Goal: Task Accomplishment & Management: Use online tool/utility

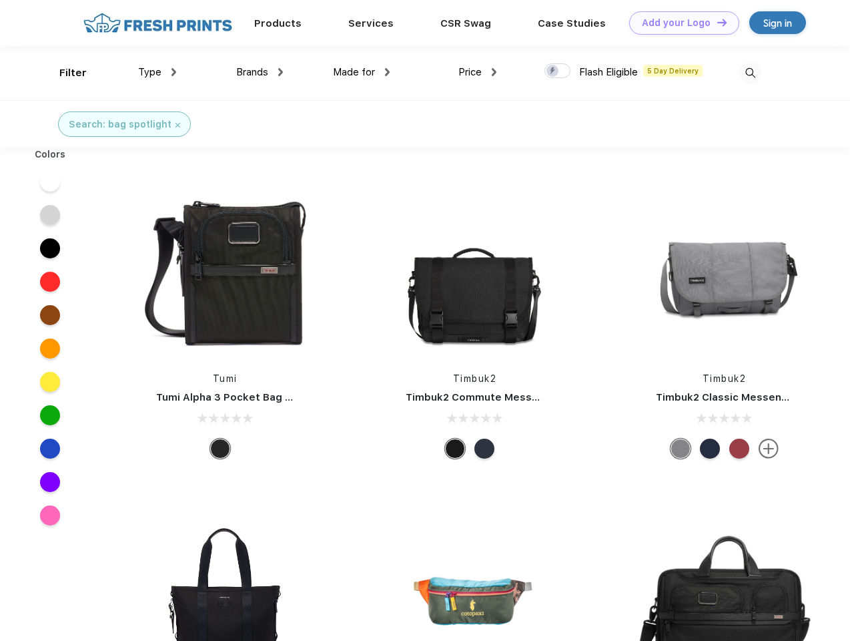
scroll to position [1, 0]
click at [679, 23] on link "Add your Logo Design Tool" at bounding box center [684, 22] width 110 height 23
click at [0, 0] on div "Design Tool" at bounding box center [0, 0] width 0 height 0
click at [716, 22] on link "Add your Logo Design Tool" at bounding box center [684, 22] width 110 height 23
click at [64, 73] on div "Filter" at bounding box center [72, 72] width 27 height 15
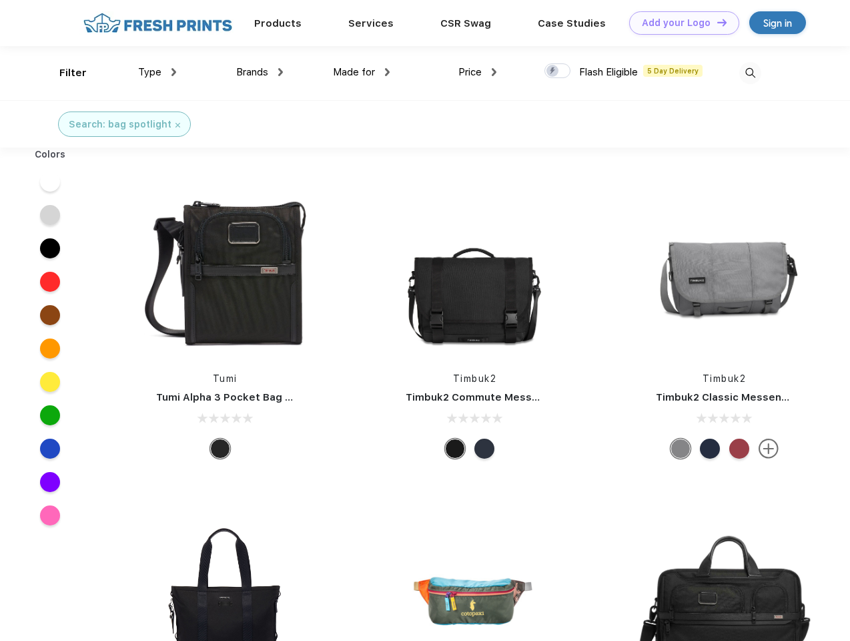
click at [157, 72] on span "Type" at bounding box center [149, 72] width 23 height 12
click at [260, 72] on span "Brands" at bounding box center [252, 72] width 32 height 12
click at [362, 72] on span "Made for" at bounding box center [354, 72] width 42 height 12
click at [478, 72] on span "Price" at bounding box center [469, 72] width 23 height 12
click at [558, 71] on div at bounding box center [557, 70] width 26 height 15
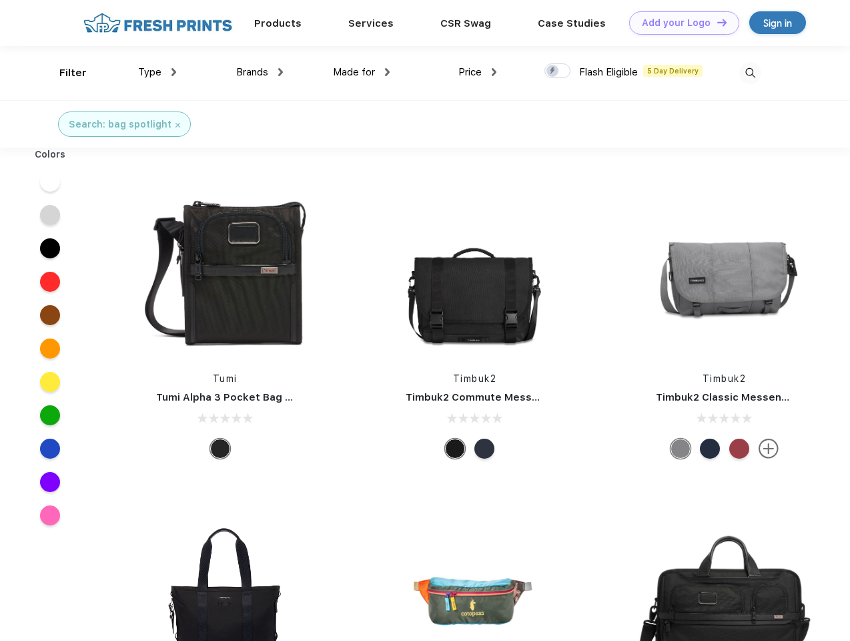
click at [553, 71] on input "checkbox" at bounding box center [548, 67] width 9 height 9
click at [750, 73] on img at bounding box center [750, 73] width 22 height 22
